Goal: Task Accomplishment & Management: Complete application form

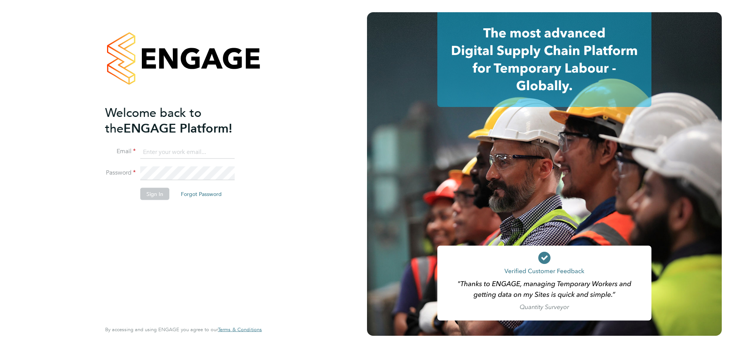
type input "abbie.ross@arcgroup.co.uk"
click at [150, 196] on button "Sign In" at bounding box center [154, 194] width 29 height 12
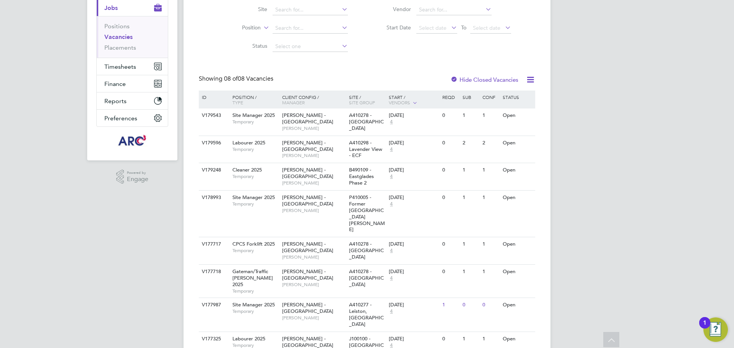
scroll to position [91, 0]
